Goal: Information Seeking & Learning: Find specific fact

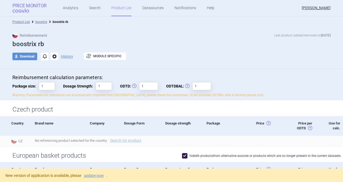
scroll to position [81, 0]
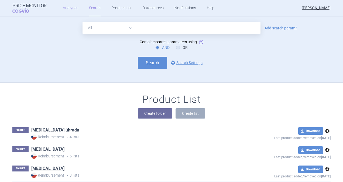
click at [70, 11] on link "Analytics" at bounding box center [70, 8] width 15 height 16
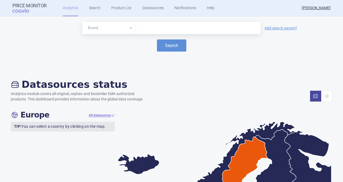
click at [159, 29] on input "text" at bounding box center [198, 28] width 119 height 7
type input "b"
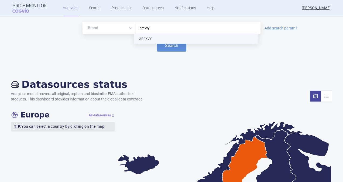
drag, startPoint x: 152, startPoint y: 29, endPoint x: 130, endPoint y: 30, distance: 22.1
click at [130, 30] on div "Brand ATC/Active substance Therapeutic area arexvy" at bounding box center [172, 28] width 178 height 12
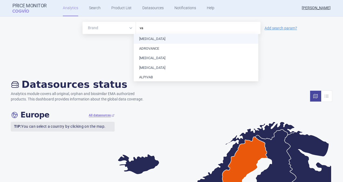
type input "v"
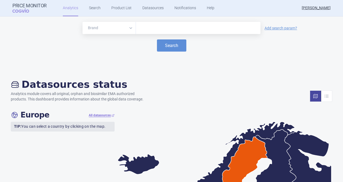
click at [66, 8] on link "Analytics" at bounding box center [70, 8] width 15 height 16
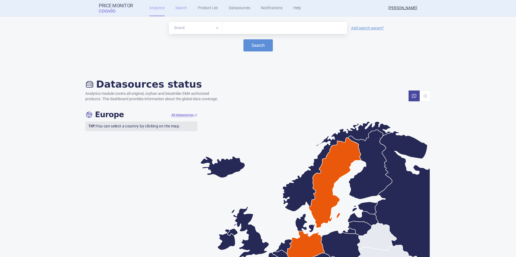
click at [182, 12] on link "Search" at bounding box center [181, 8] width 12 height 16
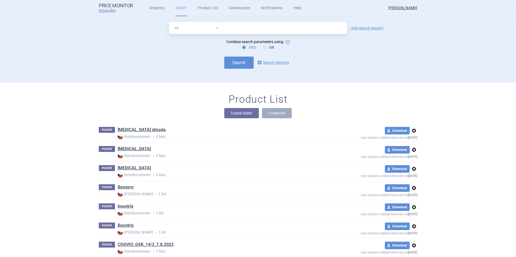
click at [236, 29] on input "text" at bounding box center [284, 28] width 125 height 12
type input "varilrix"
click at [236, 61] on button "Search" at bounding box center [238, 63] width 29 height 12
